Goal: Task Accomplishment & Management: Manage account settings

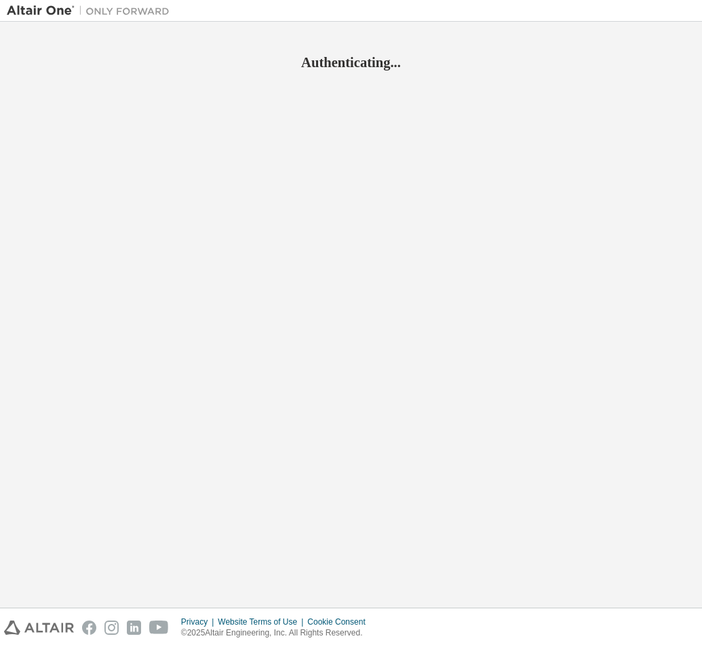
click at [376, 159] on div "Authenticating..." at bounding box center [351, 314] width 688 height 572
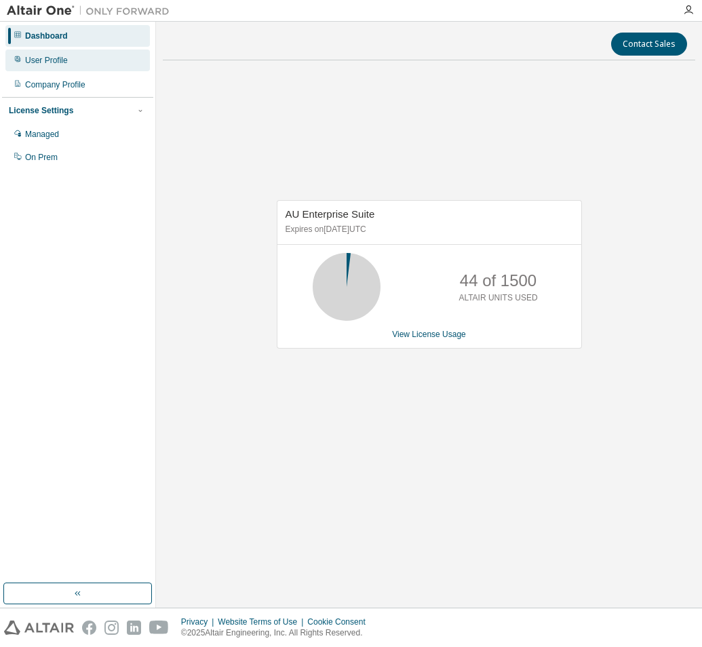
click at [58, 61] on div "User Profile" at bounding box center [46, 60] width 43 height 11
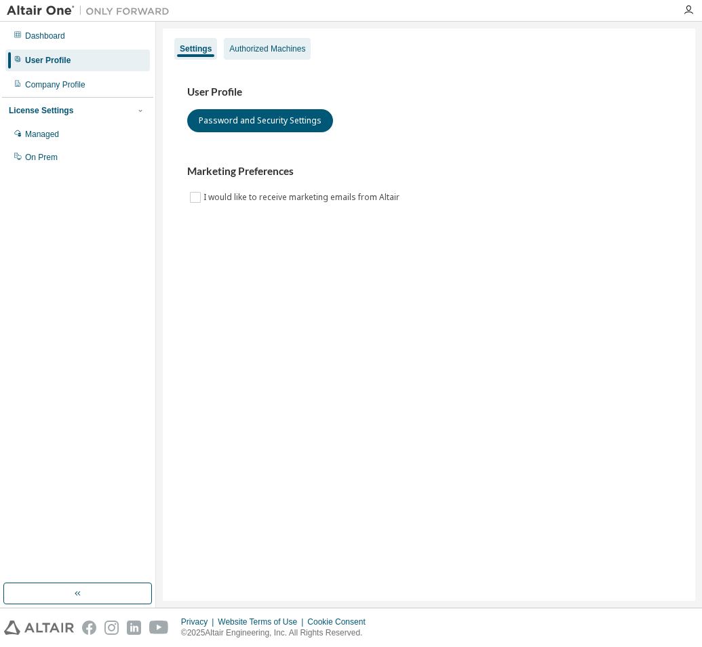
click at [279, 50] on div "Authorized Machines" at bounding box center [267, 48] width 76 height 11
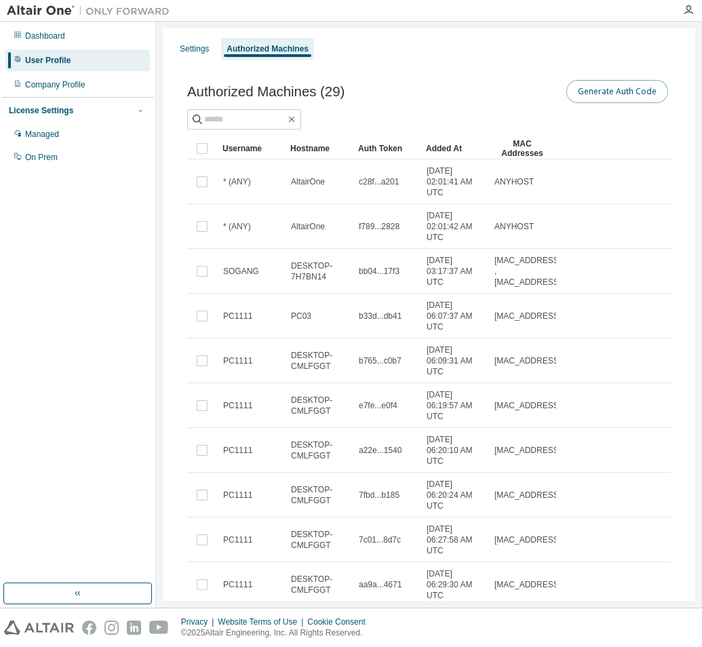
click at [607, 87] on button "Generate Auth Code" at bounding box center [617, 91] width 102 height 23
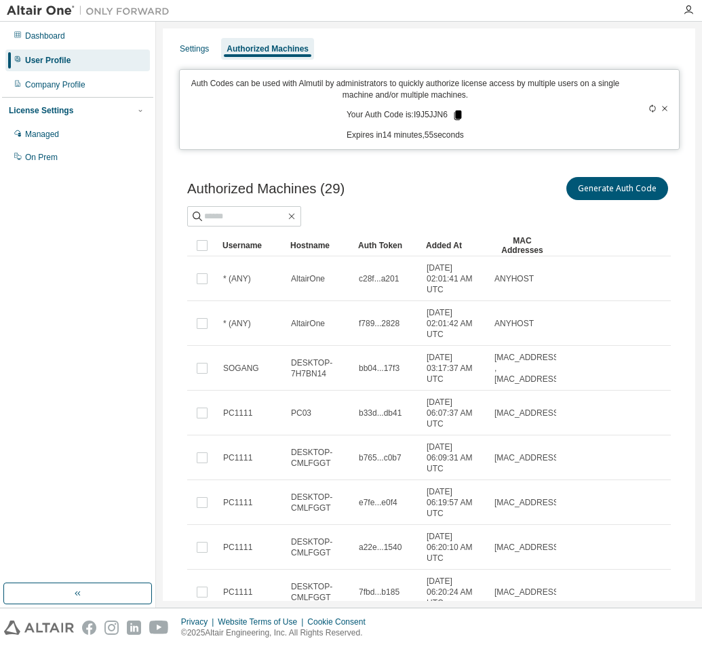
click at [454, 112] on icon at bounding box center [457, 115] width 7 height 9
